Goal: Task Accomplishment & Management: Use online tool/utility

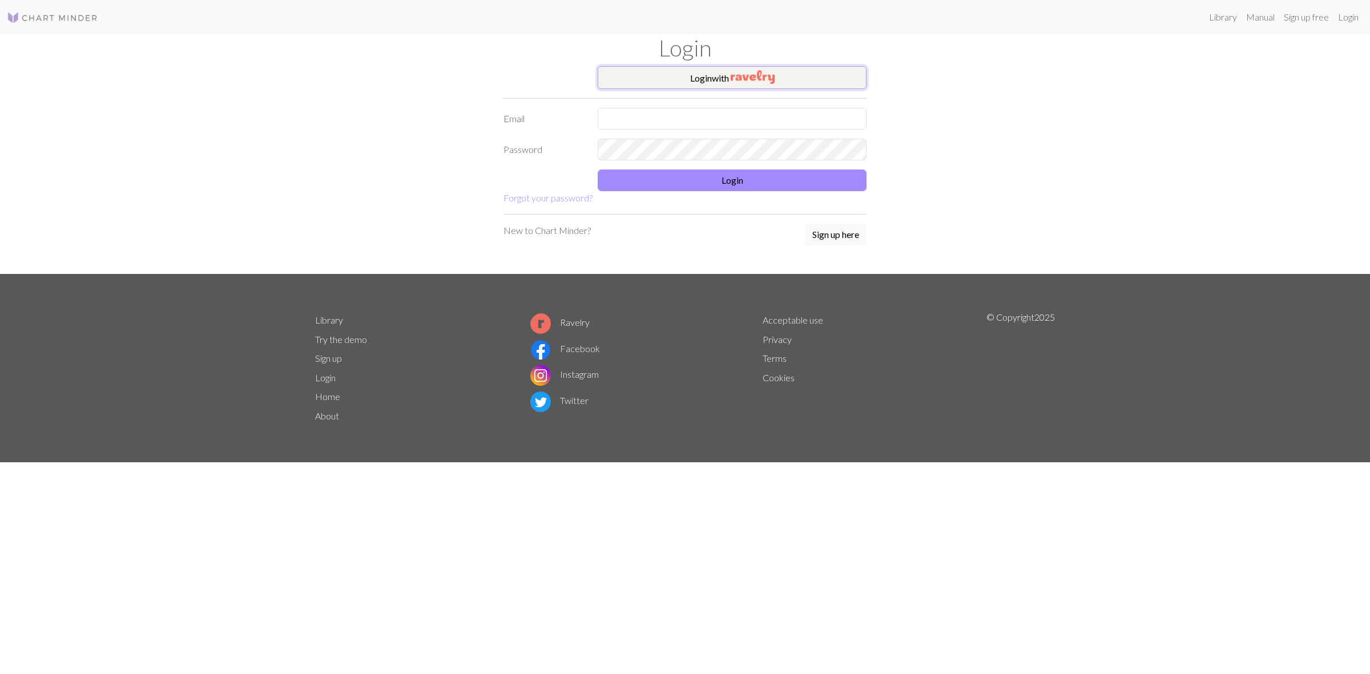
click at [660, 83] on button "Login with" at bounding box center [732, 77] width 269 height 23
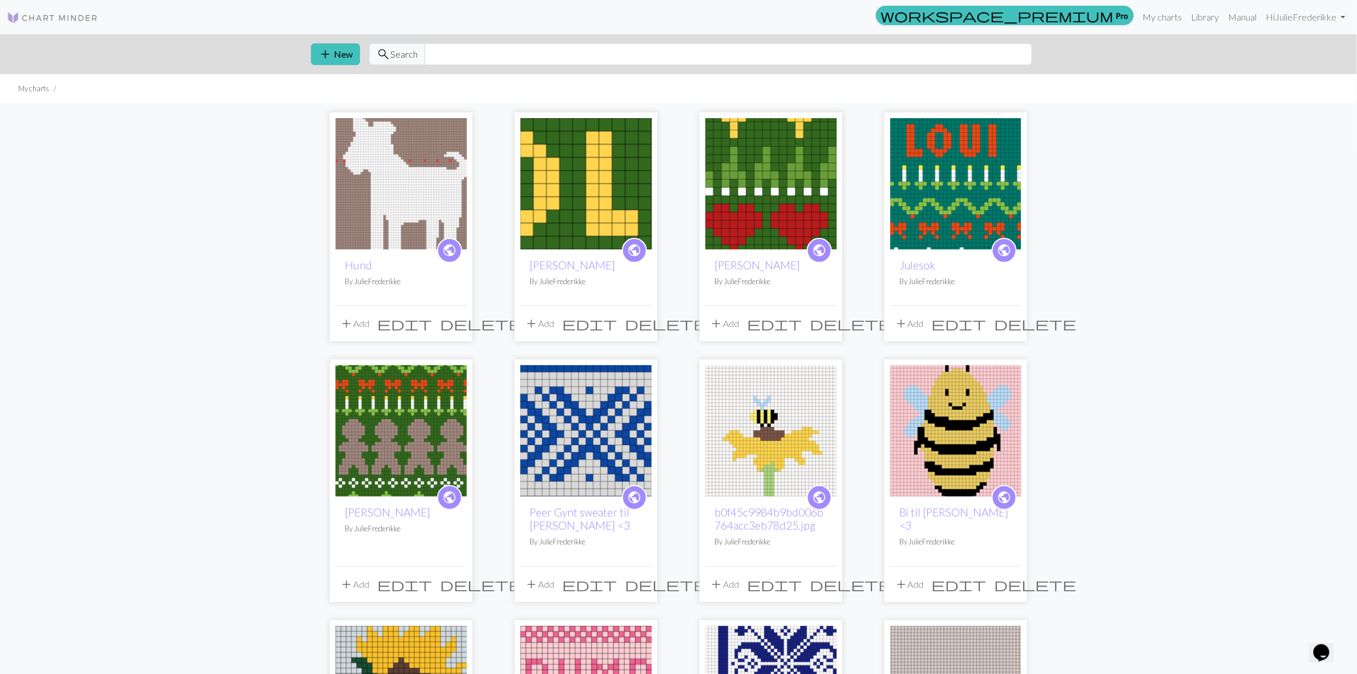
click at [426, 183] on img at bounding box center [401, 183] width 131 height 131
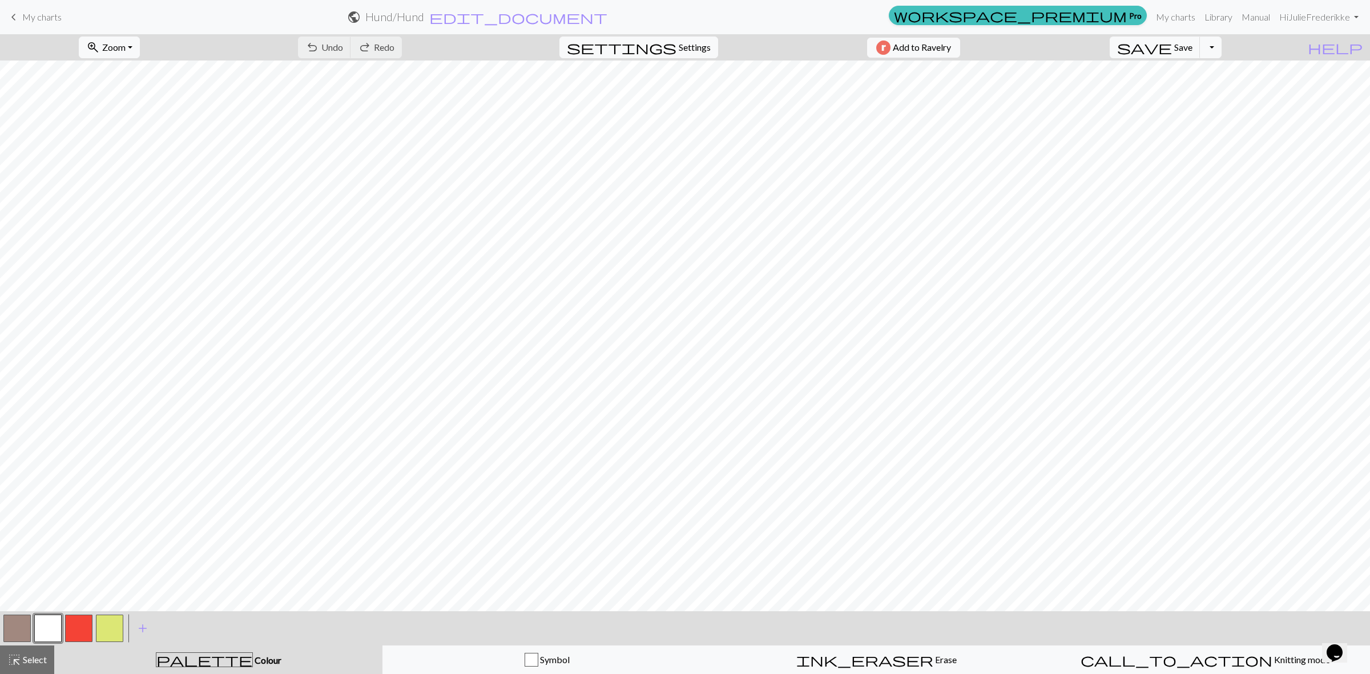
click at [81, 629] on button "button" at bounding box center [78, 628] width 27 height 27
click at [98, 634] on button "button" at bounding box center [109, 628] width 27 height 27
click at [13, 628] on button "button" at bounding box center [16, 628] width 27 height 27
click at [75, 627] on button "button" at bounding box center [78, 628] width 27 height 27
drag, startPoint x: 118, startPoint y: 622, endPoint x: 121, endPoint y: 612, distance: 10.3
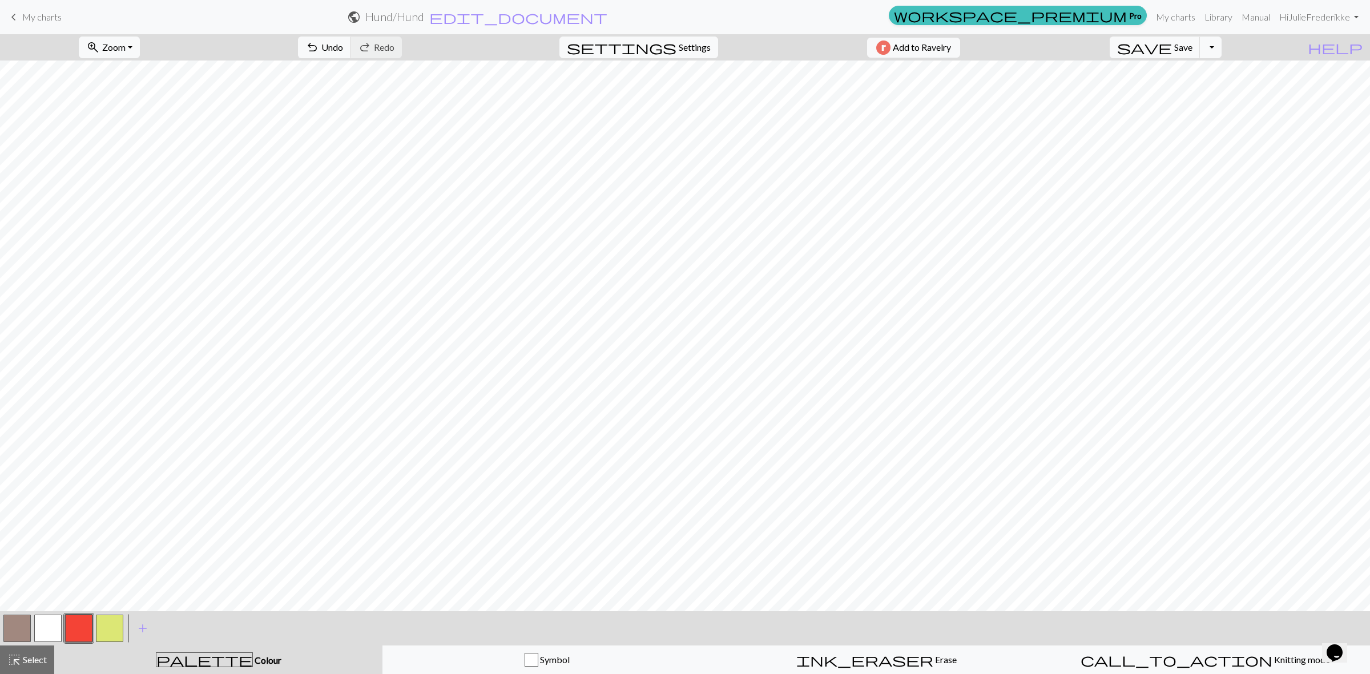
click at [118, 621] on button "button" at bounding box center [109, 628] width 27 height 27
